Goal: Information Seeking & Learning: Check status

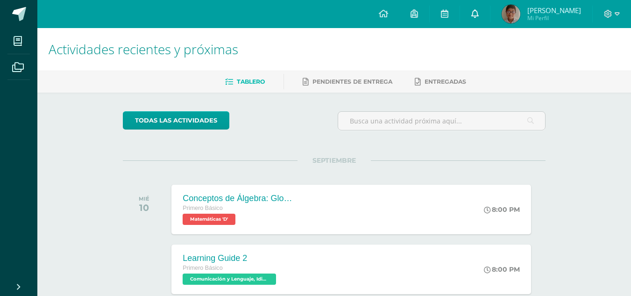
click at [490, 21] on link at bounding box center [475, 14] width 30 height 28
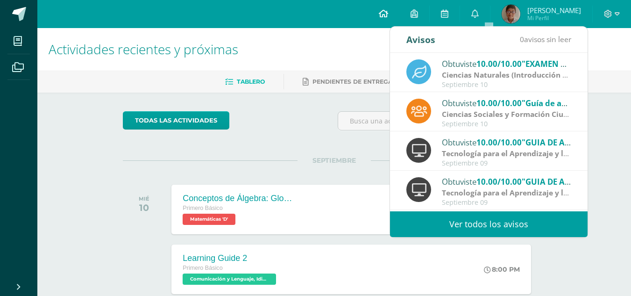
click at [388, 14] on icon at bounding box center [383, 13] width 9 height 8
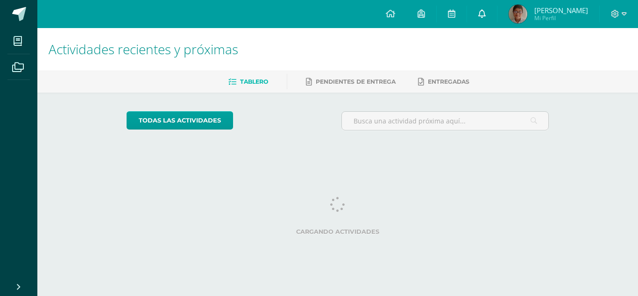
click at [486, 14] on icon at bounding box center [481, 13] width 7 height 8
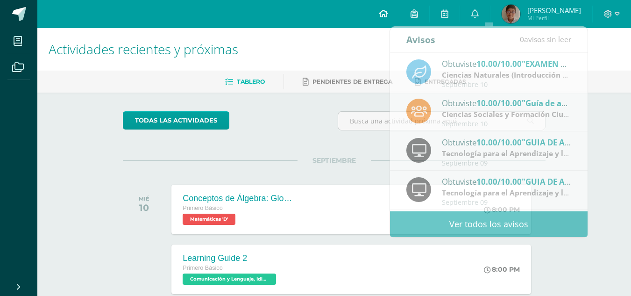
click at [388, 15] on icon at bounding box center [383, 13] width 9 height 8
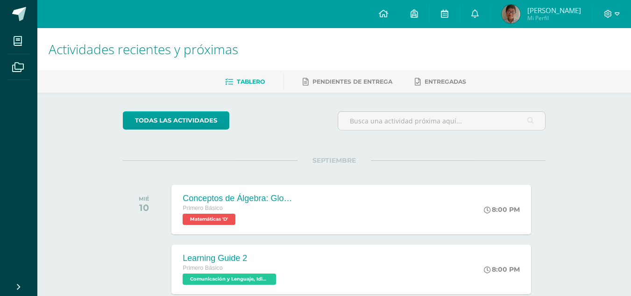
click at [520, 14] on img at bounding box center [510, 14] width 19 height 19
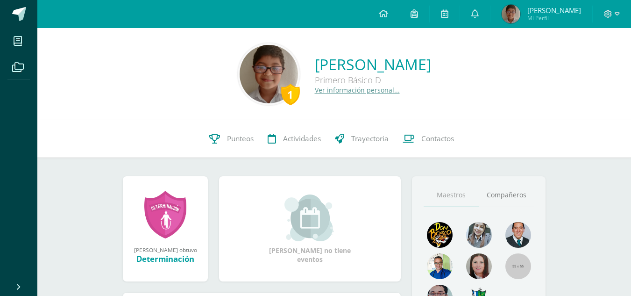
click at [281, 90] on div "1" at bounding box center [290, 94] width 19 height 21
click at [294, 94] on div "1 Andy Fabián Mejía Hernández Primero Básico D Ver información personal..." at bounding box center [334, 74] width 578 height 62
click at [315, 90] on link "Ver información personal..." at bounding box center [357, 89] width 85 height 9
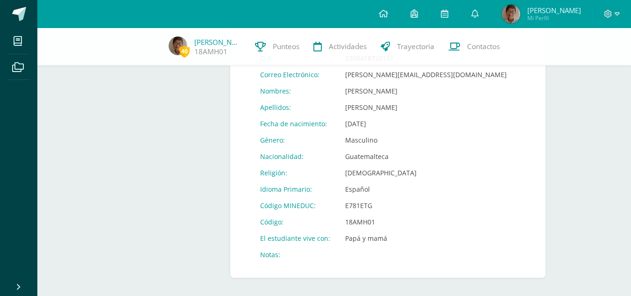
scroll to position [377, 0]
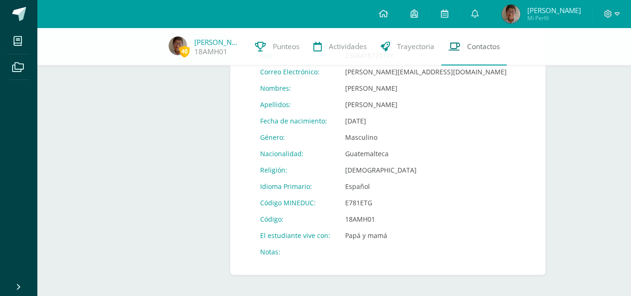
click at [467, 47] on span "Contactos" at bounding box center [483, 47] width 33 height 10
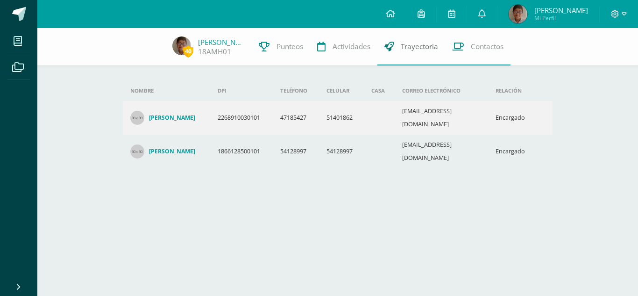
click at [418, 49] on span "Trayectoria" at bounding box center [419, 47] width 37 height 10
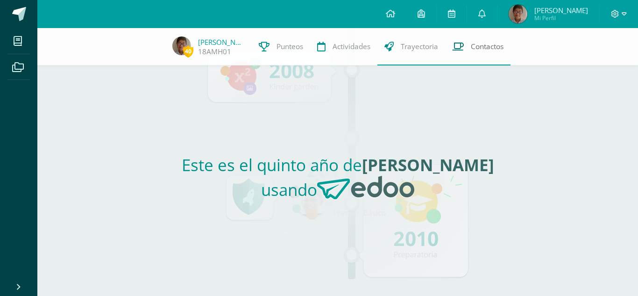
click at [501, 42] on link "Contactos" at bounding box center [477, 46] width 65 height 37
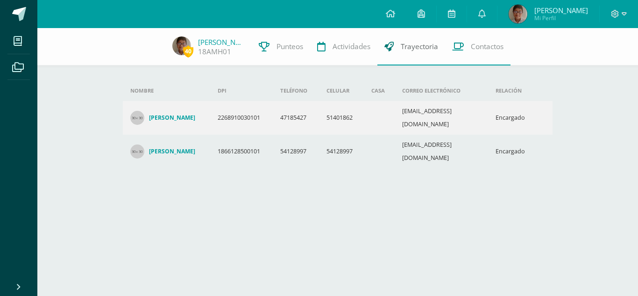
click at [419, 47] on span "Trayectoria" at bounding box center [419, 47] width 37 height 10
click at [350, 49] on span "Actividades" at bounding box center [351, 47] width 38 height 10
click at [391, 43] on link "Trayectoria" at bounding box center [411, 46] width 68 height 37
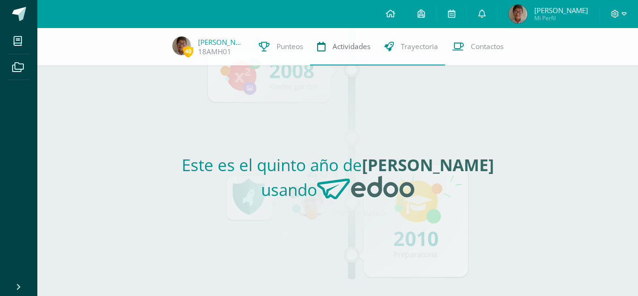
click at [345, 42] on span "Actividades" at bounding box center [351, 47] width 38 height 10
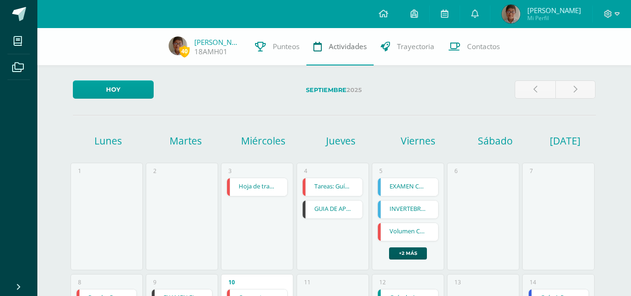
click at [316, 56] on link "Actividades" at bounding box center [339, 46] width 67 height 37
click at [280, 51] on span "Punteos" at bounding box center [286, 47] width 27 height 10
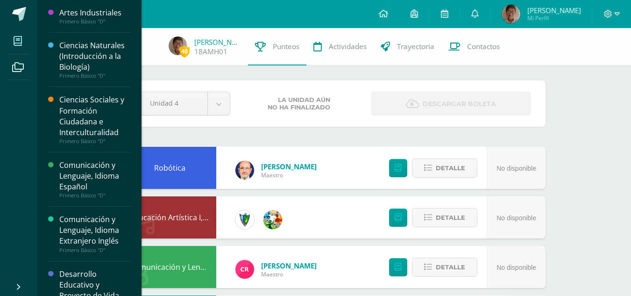
click at [10, 44] on span at bounding box center [17, 40] width 21 height 21
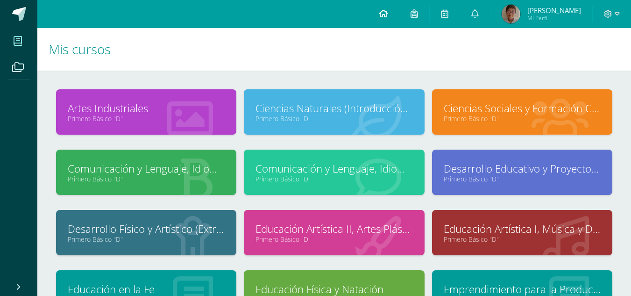
click at [399, 11] on link at bounding box center [383, 14] width 32 height 28
click at [479, 17] on icon at bounding box center [474, 13] width 7 height 8
